Goal: Find specific page/section: Find specific page/section

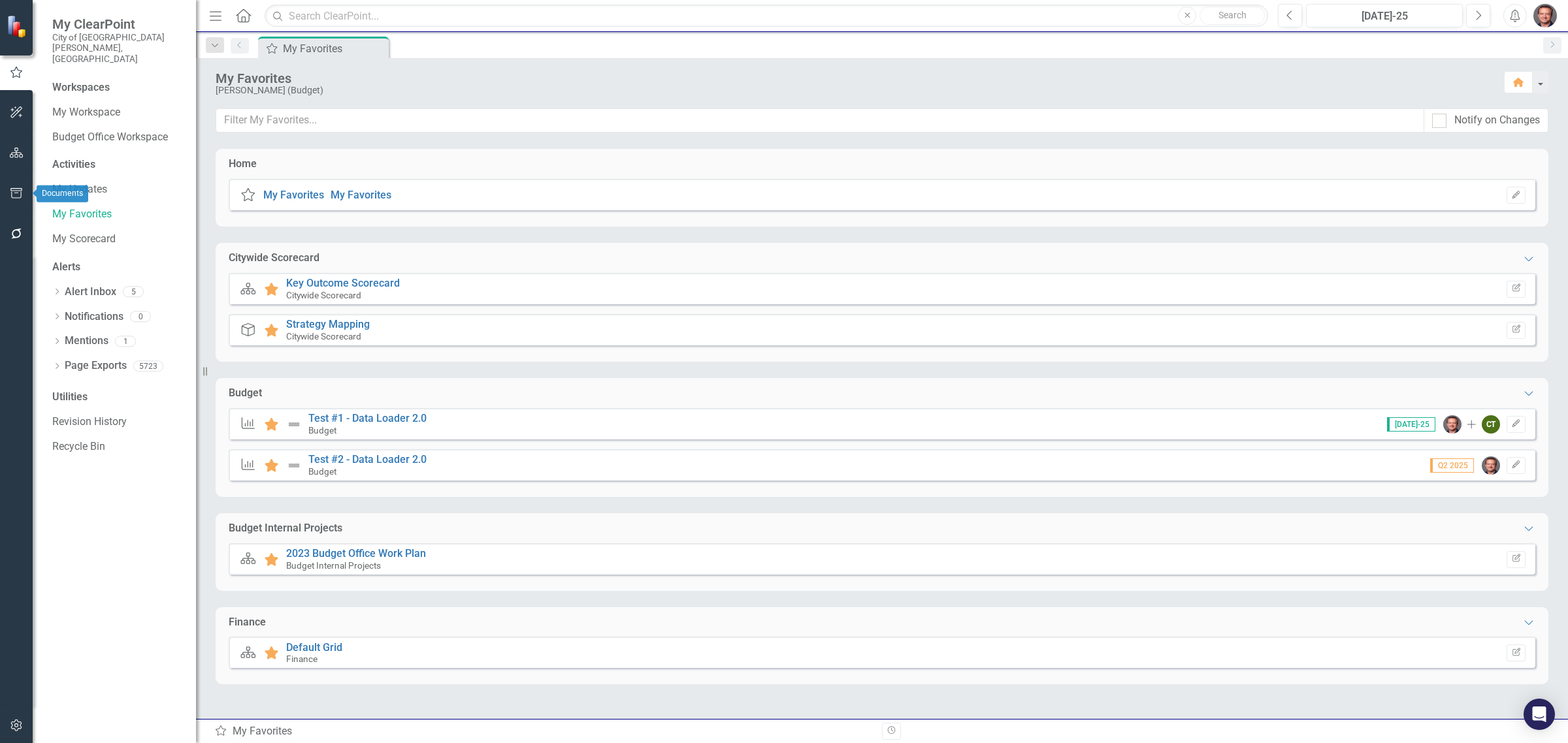
click at [15, 193] on icon "button" at bounding box center [16, 193] width 12 height 10
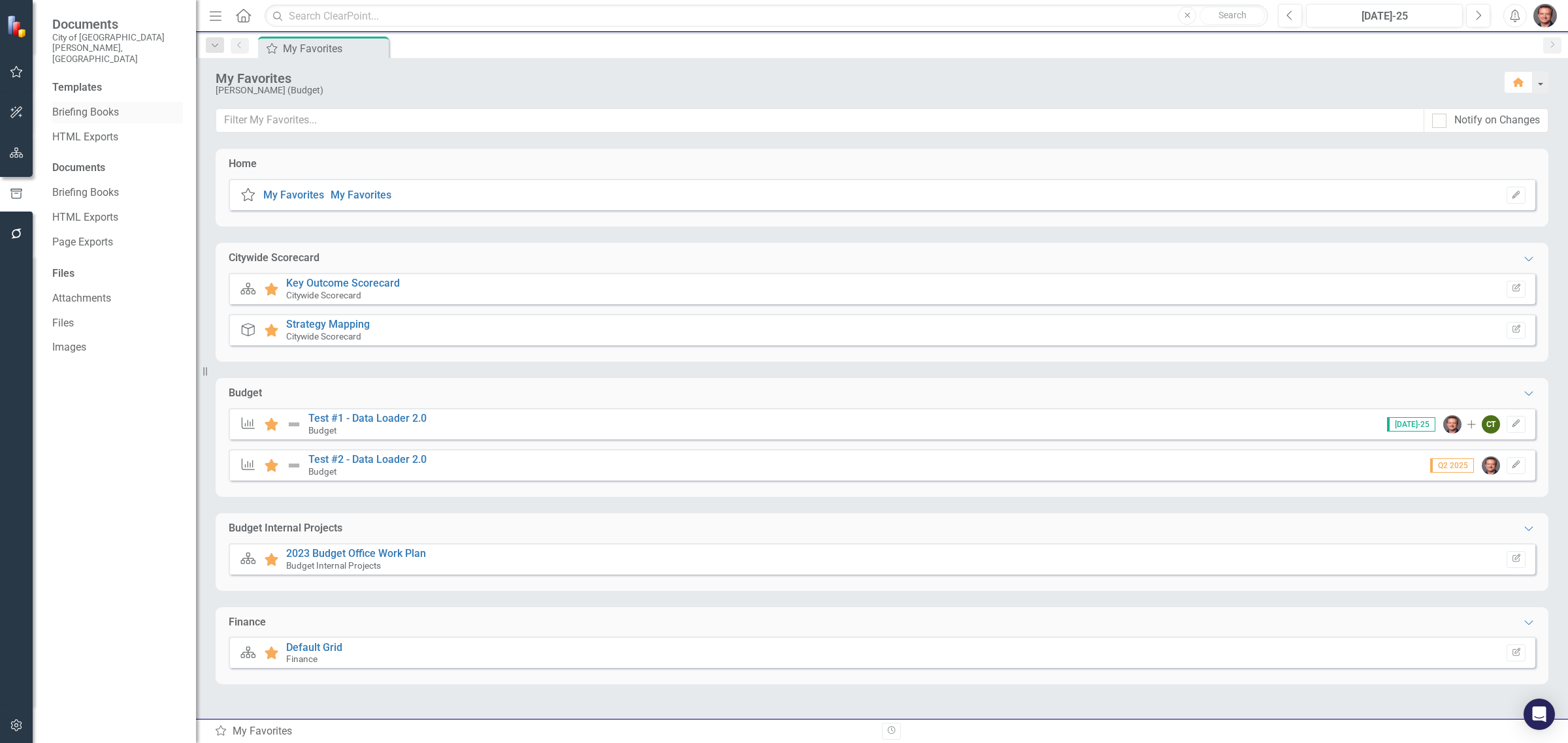
drag, startPoint x: 68, startPoint y: 89, endPoint x: 123, endPoint y: 96, distance: 55.4
click at [123, 105] on link "Briefing Books" at bounding box center [117, 113] width 131 height 15
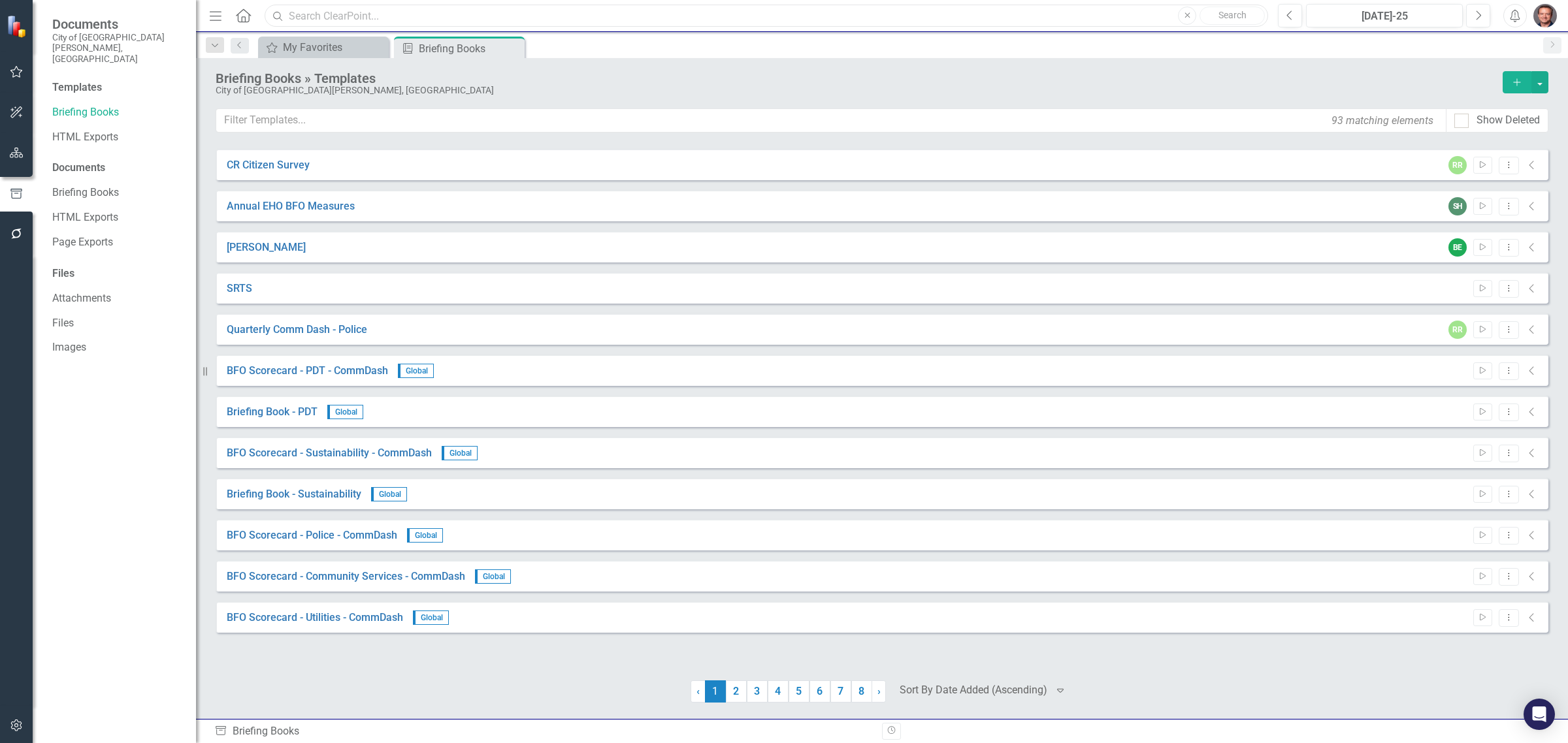
drag, startPoint x: 334, startPoint y: 10, endPoint x: 354, endPoint y: 9, distance: 20.0
click at [334, 10] on input "text" at bounding box center [766, 15] width 1003 height 23
type input "hr briefing book"
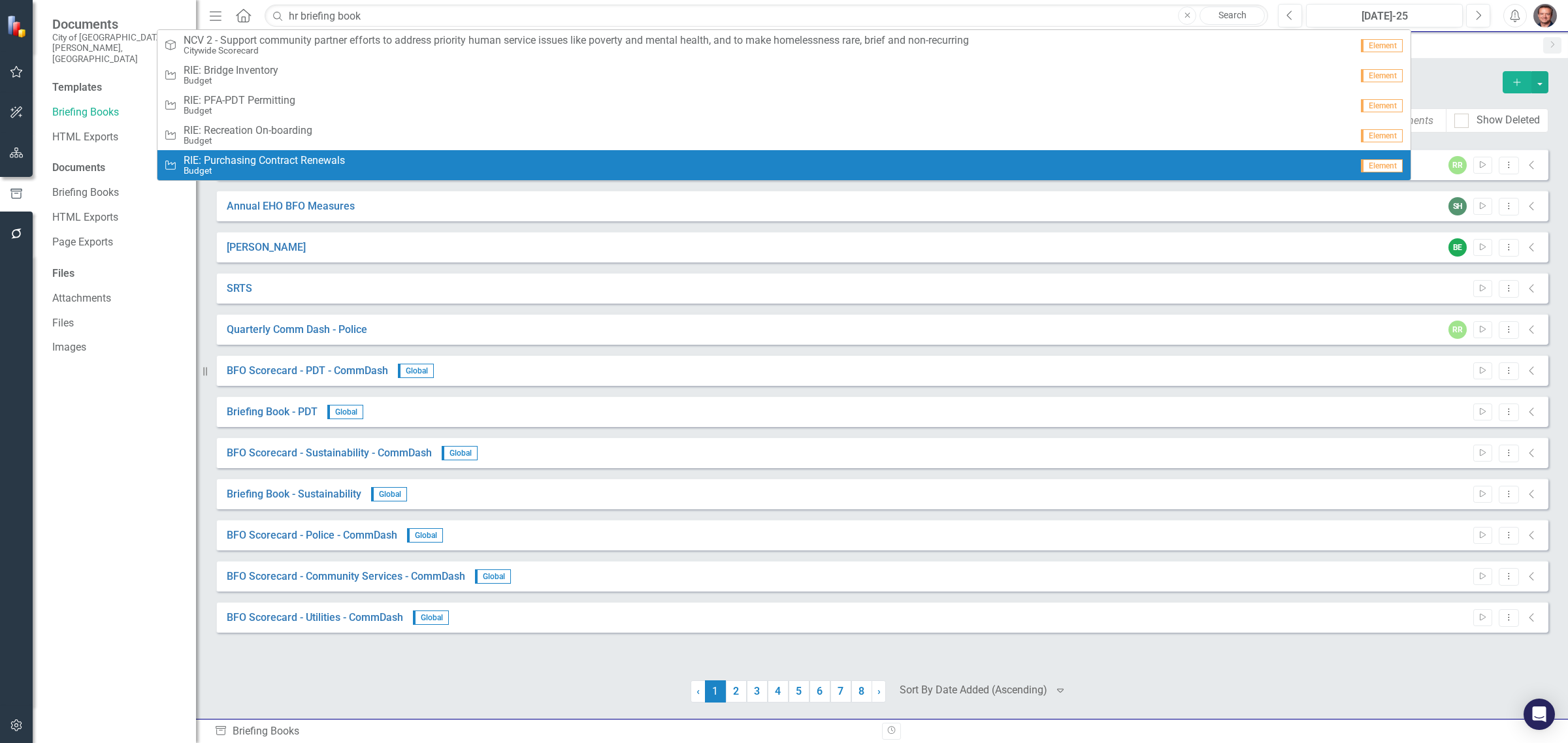
click at [487, 643] on div "CR Citizen Survey RR Start Dropdown Menu Collapse Annual EHO BFO Measures SH St…" at bounding box center [882, 406] width 1333 height 515
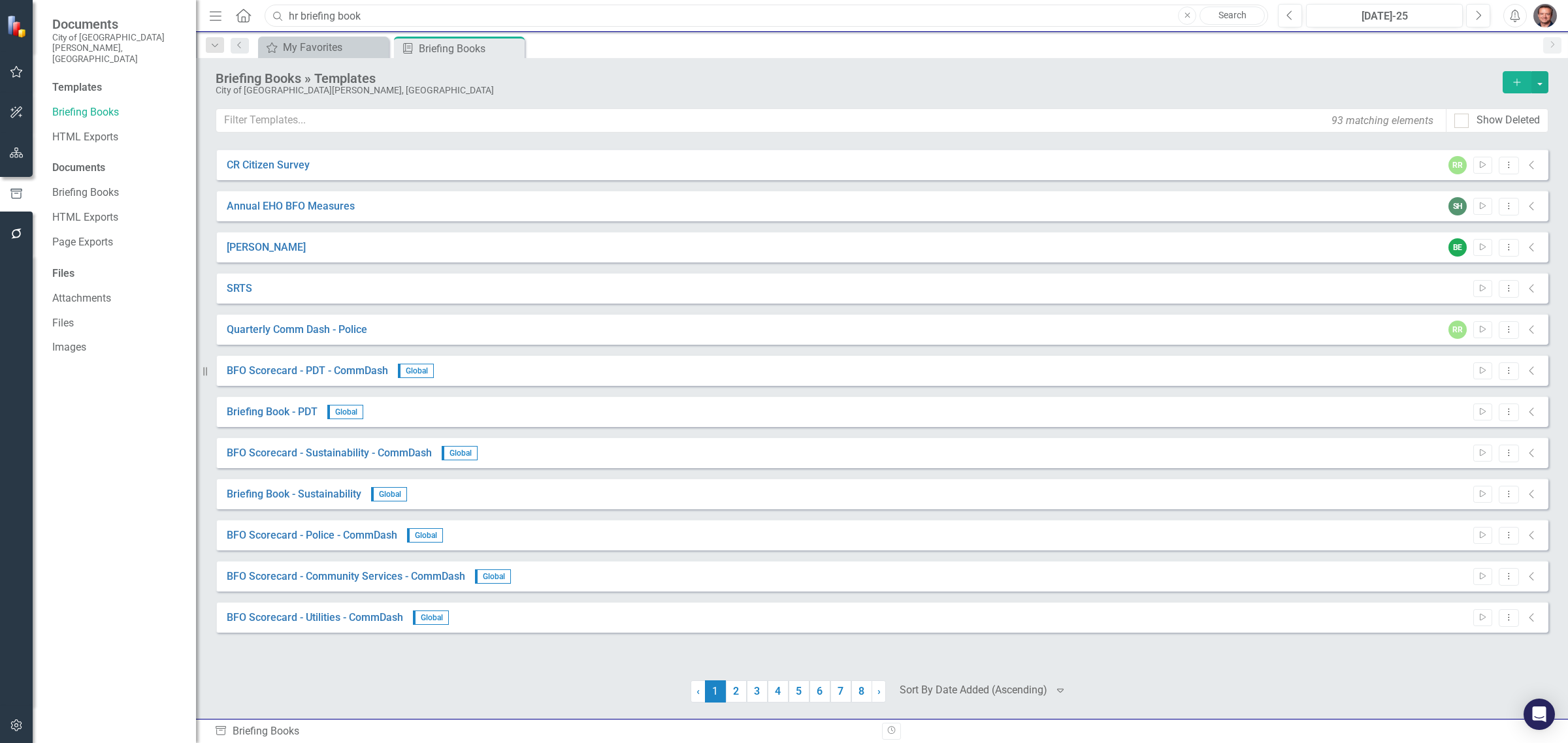
drag, startPoint x: 363, startPoint y: 15, endPoint x: 217, endPoint y: -2, distance: 147.0
click at [217, 0] on html "Documents City of [GEOGRAPHIC_DATA][PERSON_NAME], [GEOGRAPHIC_DATA] Templates B…" at bounding box center [784, 372] width 1568 height 743
click at [263, 116] on input "text" at bounding box center [831, 120] width 1230 height 24
paste input "hr briefing book"
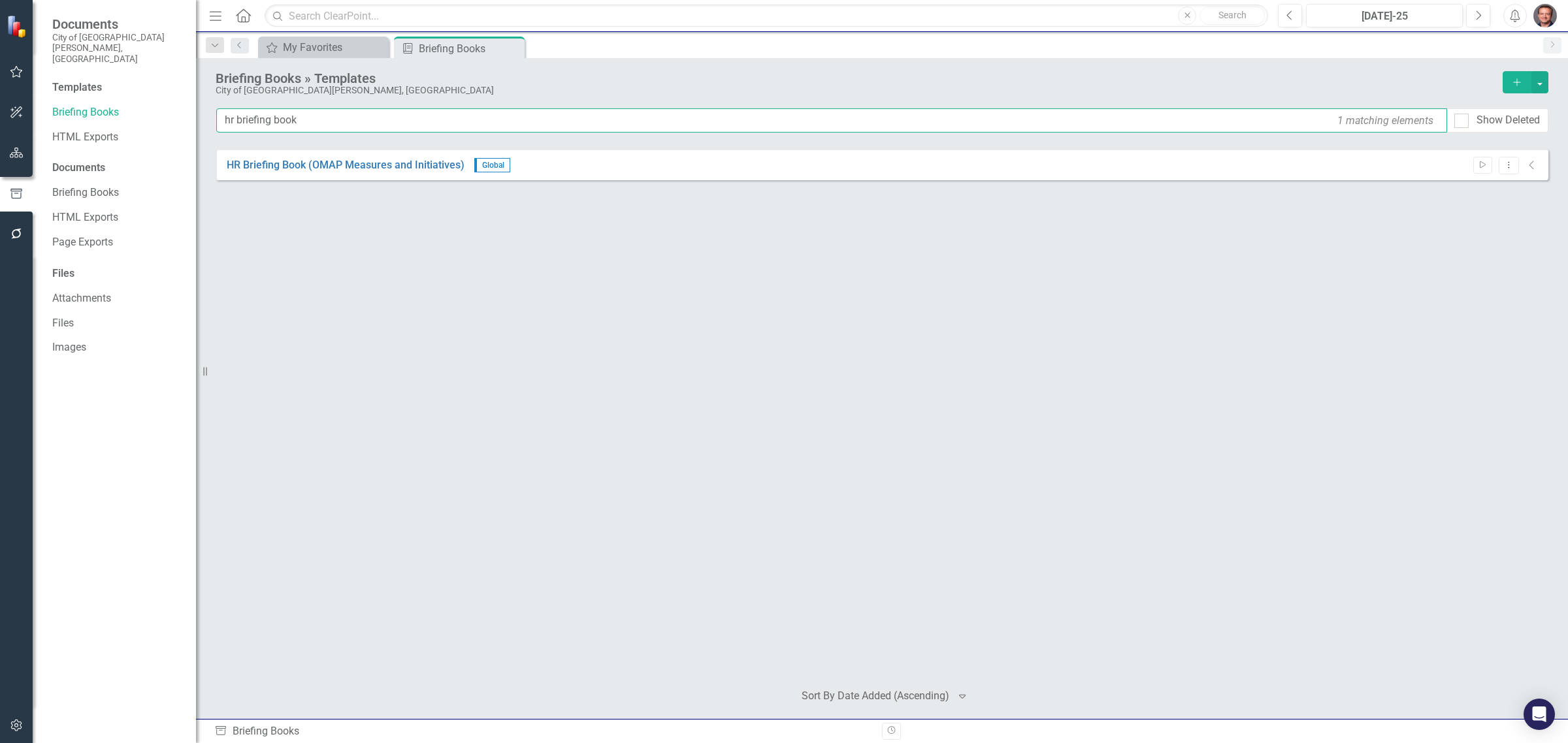
type input "hr briefing book"
click at [1538, 15] on img "button" at bounding box center [1545, 16] width 24 height 24
click at [1464, 215] on link "Logout Log Out" at bounding box center [1483, 215] width 149 height 24
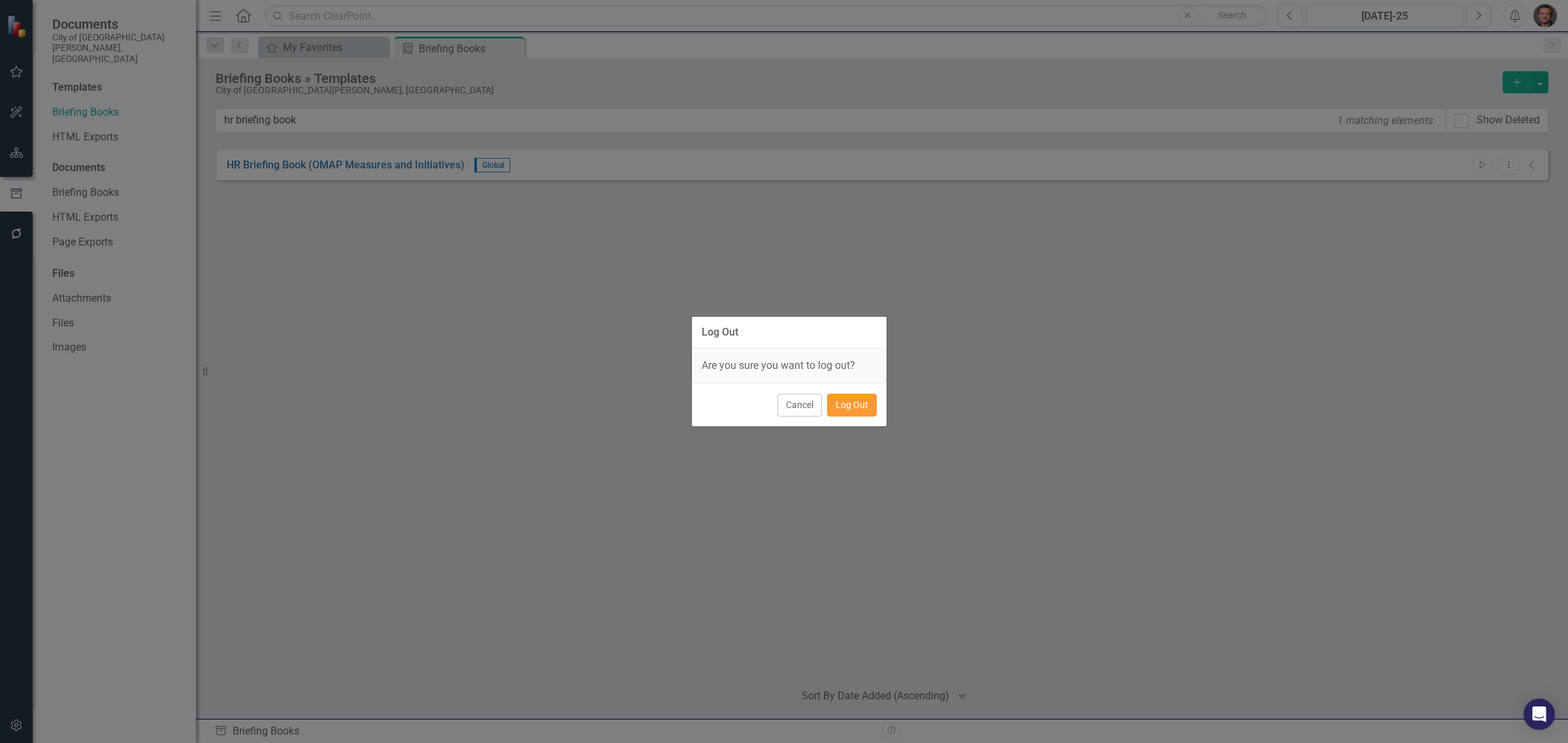
click at [863, 409] on button "Log Out" at bounding box center [852, 405] width 50 height 23
